Goal: Information Seeking & Learning: Learn about a topic

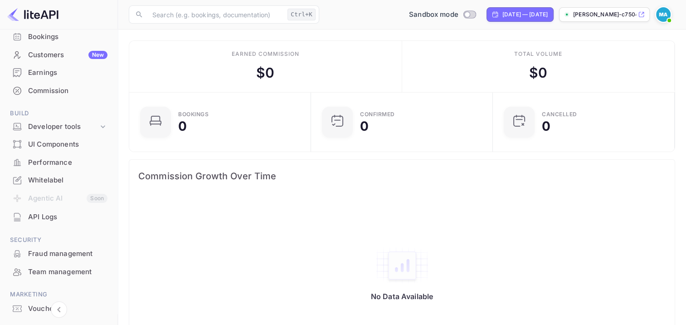
scroll to position [112, 0]
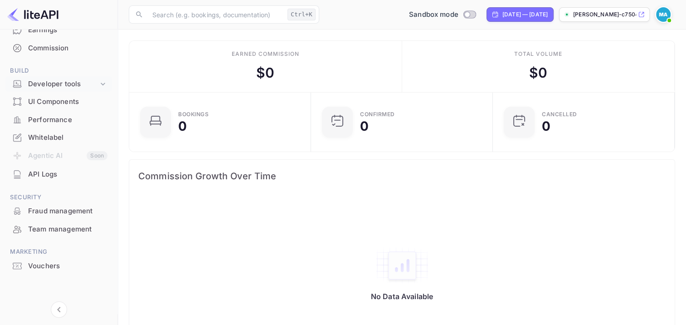
click at [82, 81] on div "Developer tools" at bounding box center [63, 84] width 70 height 10
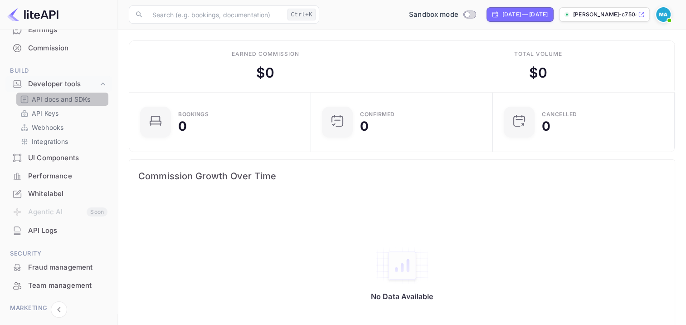
click at [62, 98] on p "API docs and SDKs" at bounding box center [61, 99] width 59 height 10
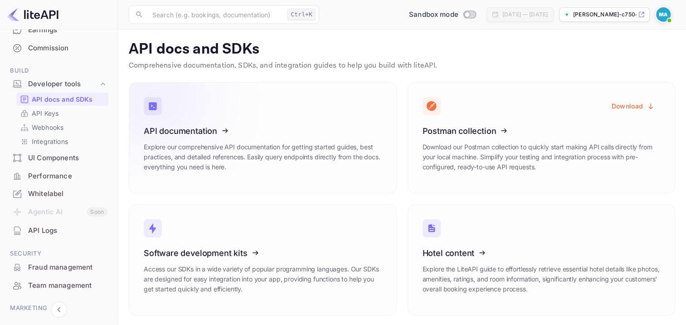
click at [351, 130] on h3 "API documentation" at bounding box center [263, 131] width 238 height 10
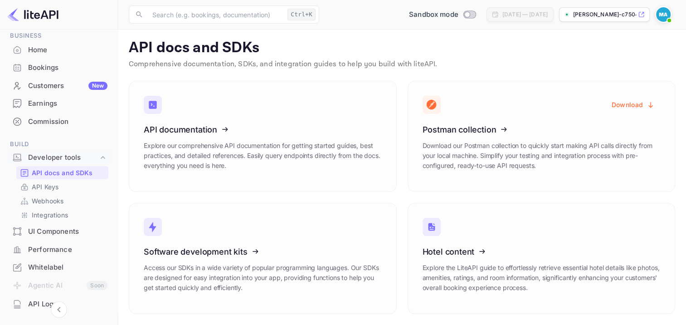
scroll to position [169, 0]
